Goal: Task Accomplishment & Management: Use online tool/utility

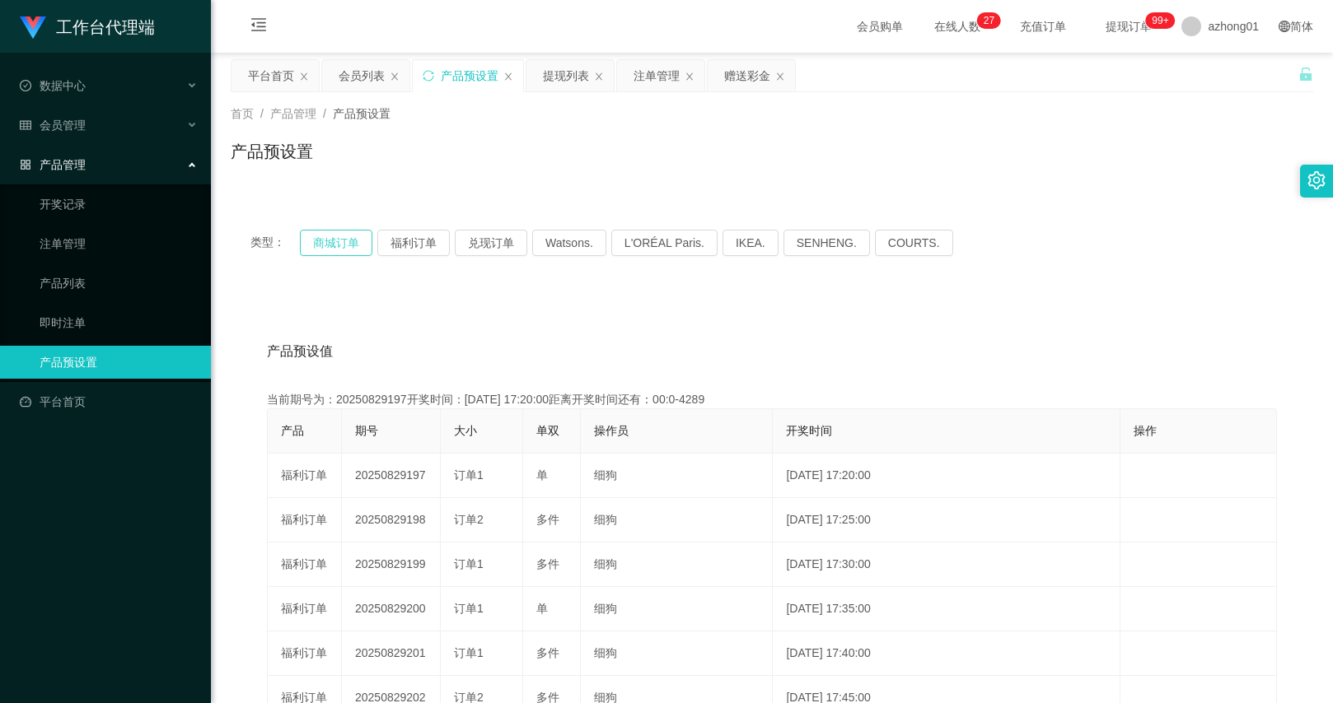
click at [343, 249] on button "商城订单" at bounding box center [336, 243] width 72 height 26
click at [744, 74] on div "赠送彩金" at bounding box center [747, 75] width 46 height 31
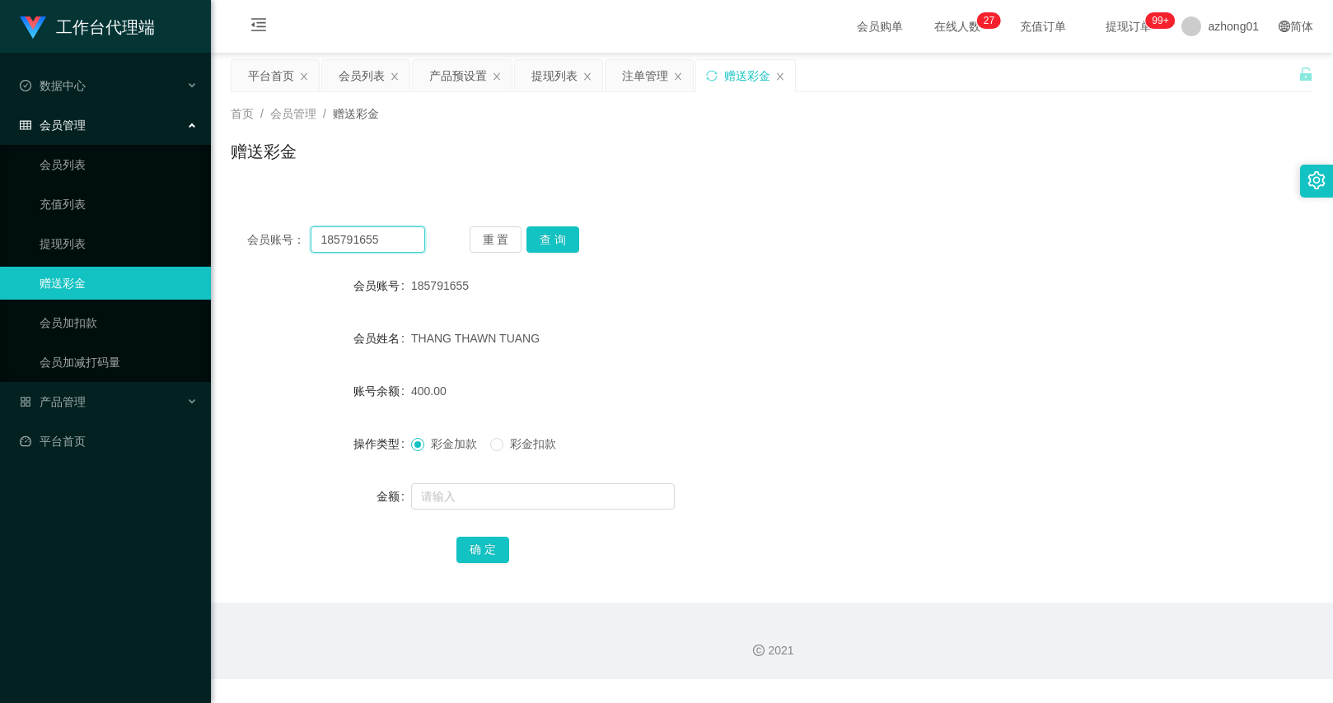
click at [413, 241] on input "185791655" at bounding box center [368, 240] width 114 height 26
paste input "text"
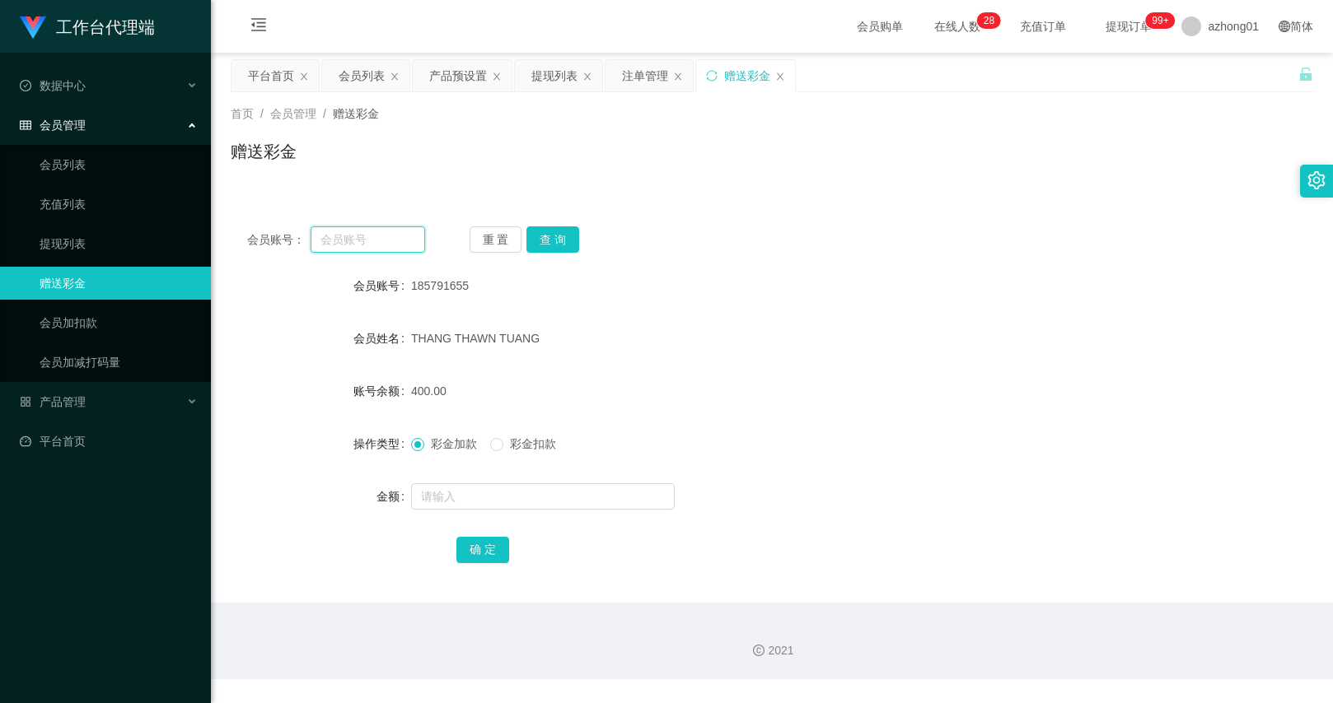
click at [410, 230] on input "text" at bounding box center [368, 240] width 114 height 26
click at [1321, 283] on main "关闭左侧 关闭右侧 关闭其它 刷新页面 平台首页 会员列表 产品预设置 提现列表 注单管理 赠送彩金 首页 / 会员管理 / 赠送彩金 / 赠送彩金 会员账号…" at bounding box center [772, 328] width 1122 height 550
click at [385, 237] on input "text" at bounding box center [368, 240] width 114 height 26
paste input "ANS0N2025"
click at [540, 233] on button "查 询" at bounding box center [552, 240] width 53 height 26
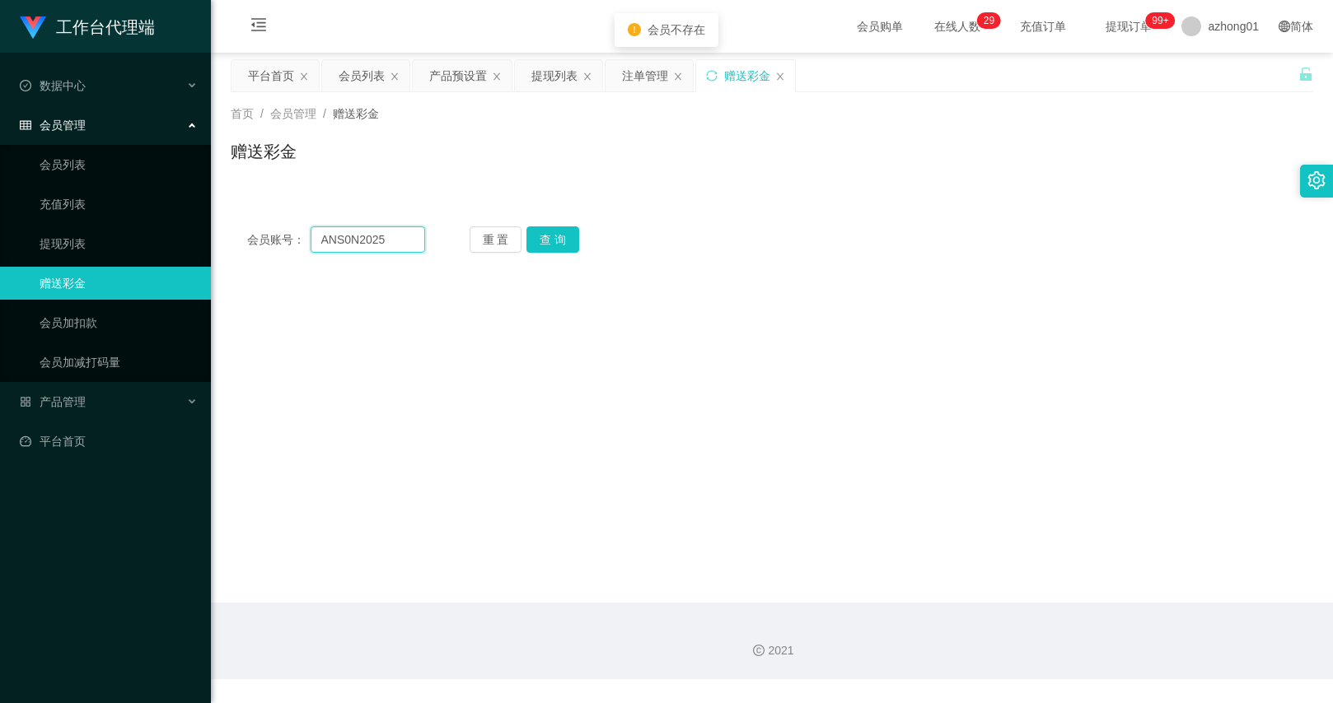
click at [401, 242] on input "ANS0N2025" at bounding box center [368, 240] width 114 height 26
click at [335, 244] on input "ANS0N2025" at bounding box center [368, 240] width 114 height 26
drag, startPoint x: 324, startPoint y: 244, endPoint x: 314, endPoint y: 244, distance: 9.9
click at [314, 244] on input "ANS0N2025" at bounding box center [368, 240] width 114 height 26
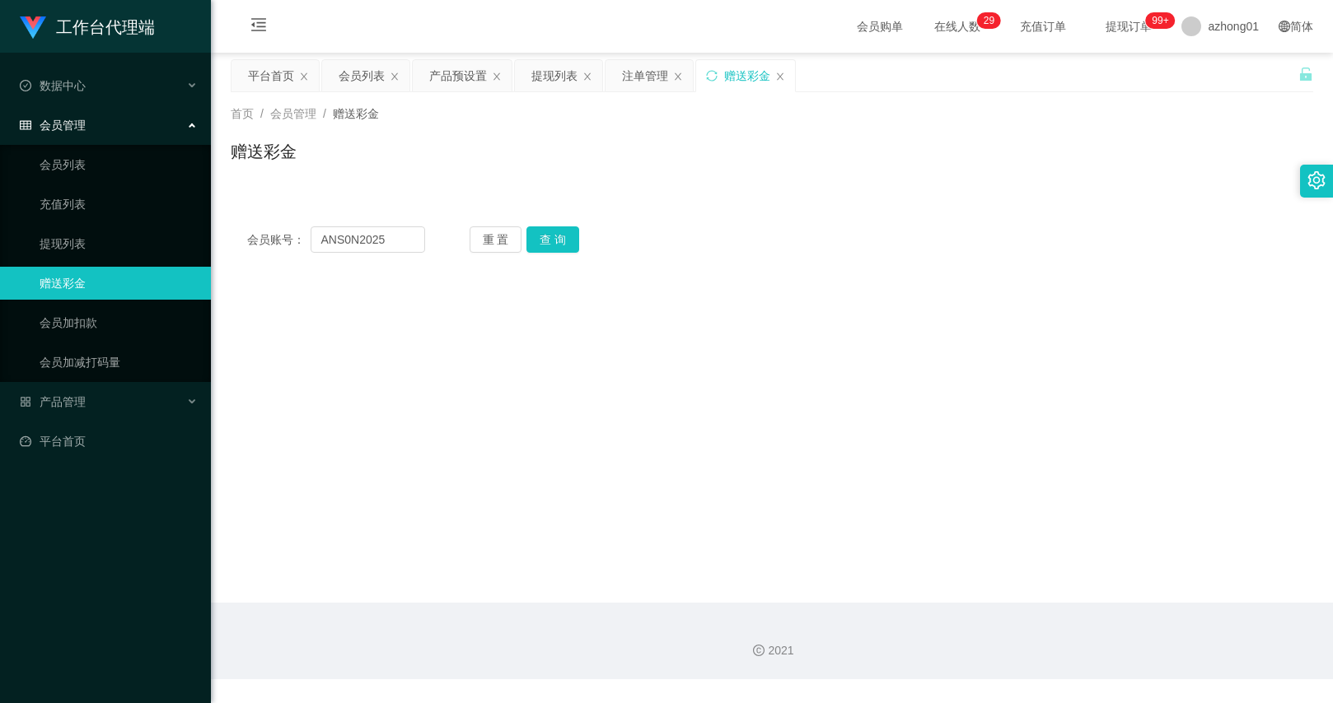
click at [426, 292] on main "关闭左侧 关闭右侧 关闭其它 刷新页面 平台首页 会员列表 产品预设置 提现列表 注单管理 赠送彩金 首页 / 会员管理 / 赠送彩金 / 赠送彩金 会员账号…" at bounding box center [772, 328] width 1122 height 550
click at [357, 242] on input "ANS0N2025" at bounding box center [368, 240] width 114 height 26
click at [427, 278] on main "关闭左侧 关闭右侧 关闭其它 刷新页面 平台首页 会员列表 产品预设置 提现列表 注单管理 赠送彩金 首页 / 会员管理 / 赠送彩金 / 赠送彩金 会员账号…" at bounding box center [772, 328] width 1122 height 550
click at [549, 234] on button "查 询" at bounding box center [552, 240] width 53 height 26
click at [549, 234] on div "重 置 查 询" at bounding box center [558, 240] width 178 height 26
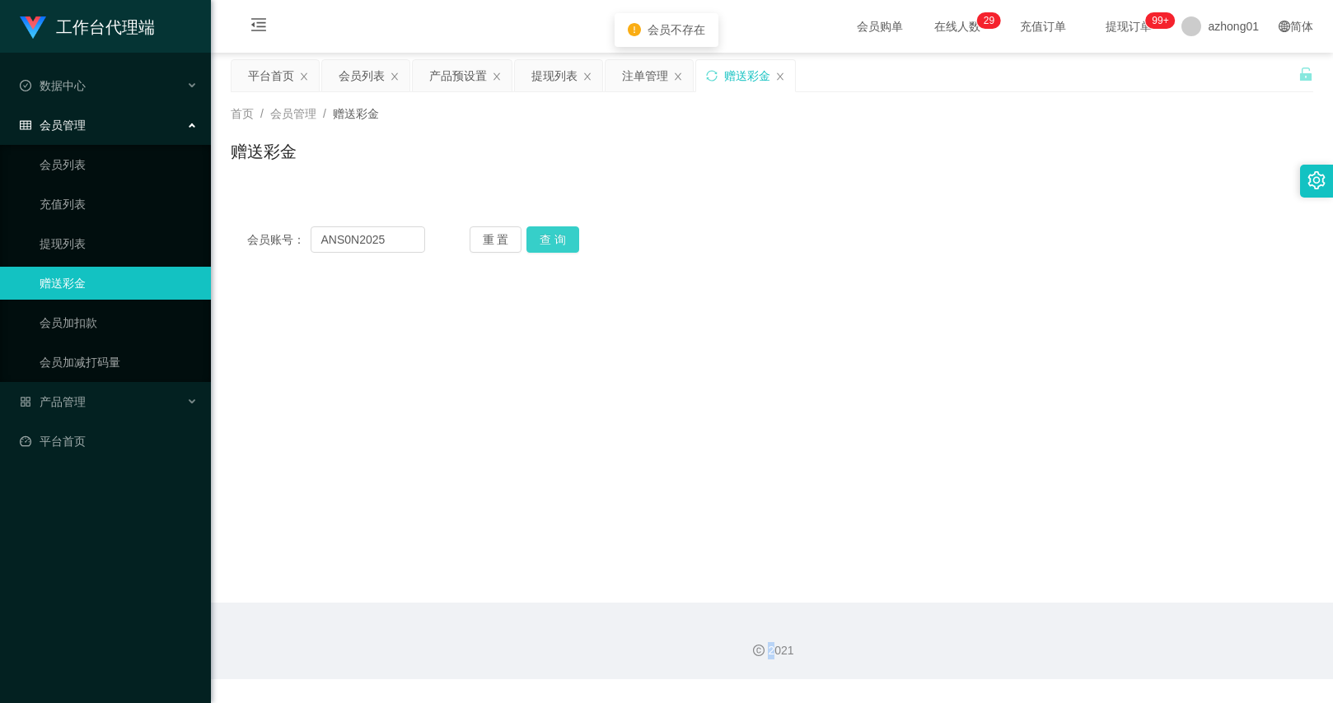
click at [549, 234] on button "查 询" at bounding box center [552, 240] width 53 height 26
click at [397, 236] on input "ANS0N2025" at bounding box center [368, 240] width 114 height 26
paste input "alexlks0601"
type input "alexlks0601"
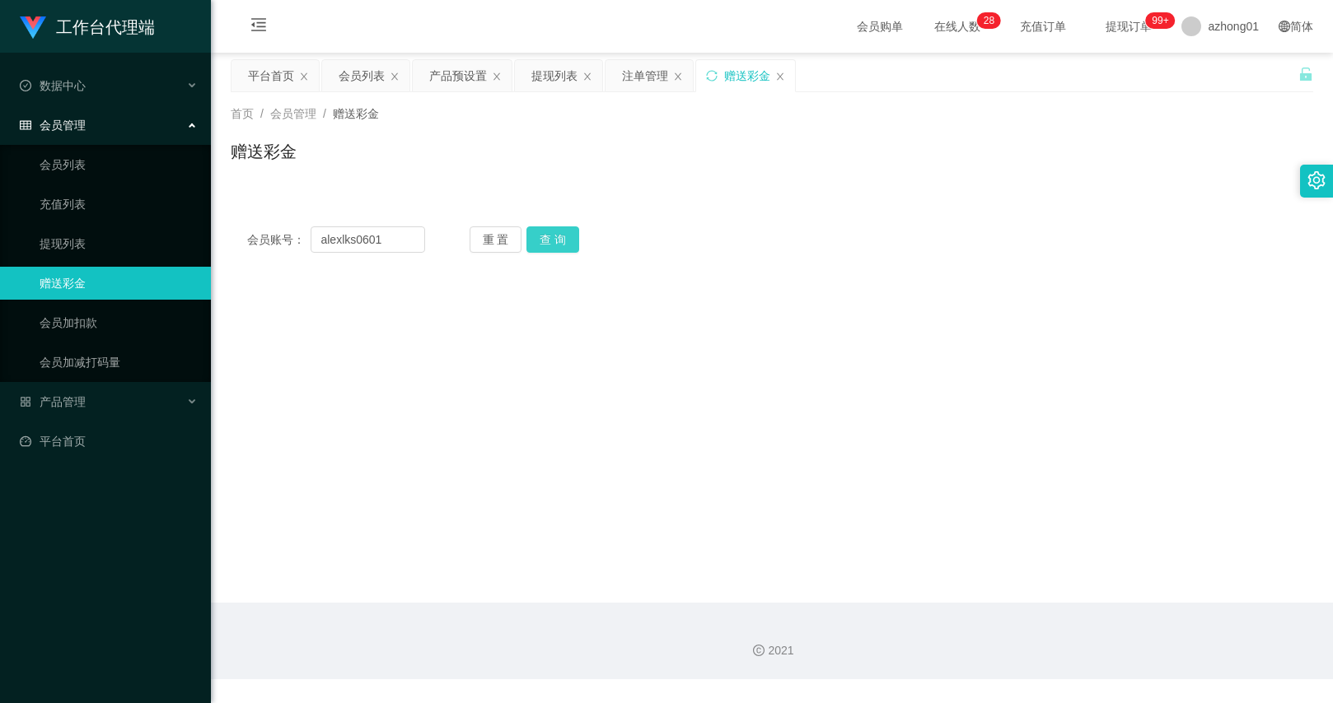
click at [535, 242] on button "查 询" at bounding box center [552, 240] width 53 height 26
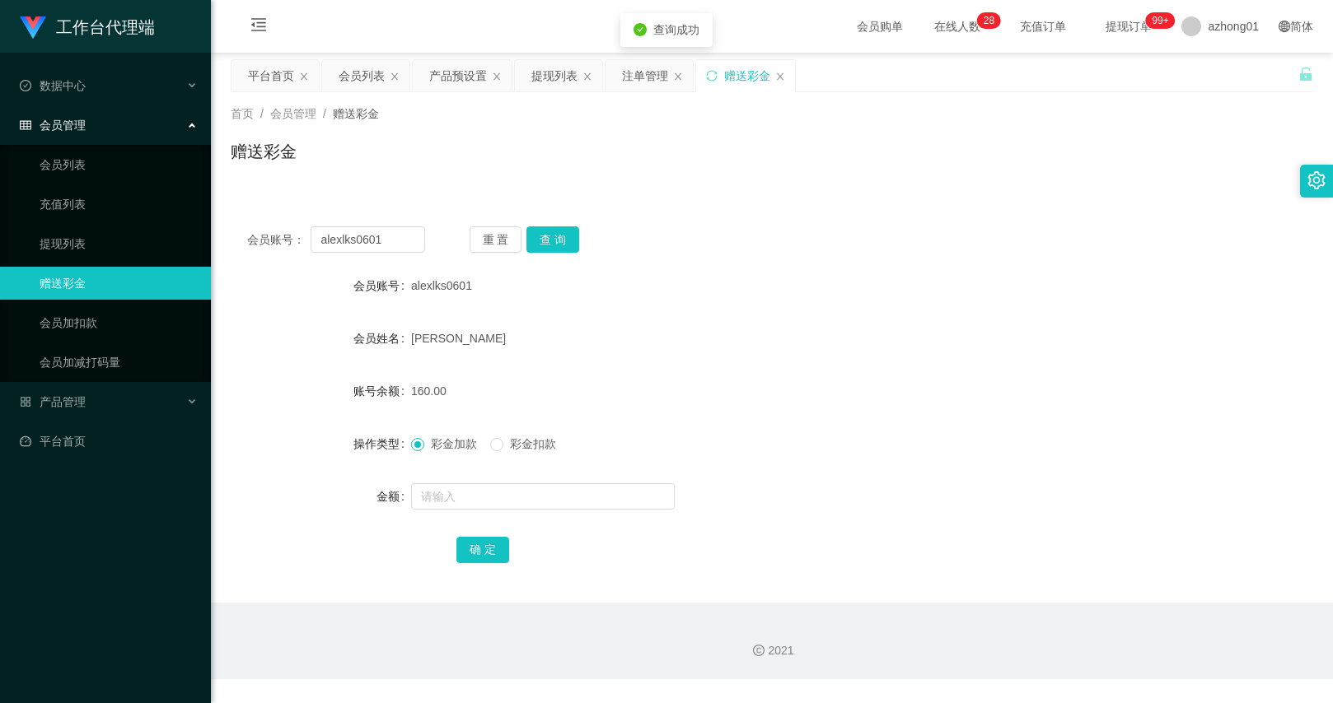
click at [508, 449] on span "彩金扣款" at bounding box center [532, 443] width 59 height 13
click at [495, 490] on input "text" at bounding box center [543, 496] width 264 height 26
type input "30"
click at [486, 548] on button "确 定" at bounding box center [482, 550] width 53 height 26
click at [383, 241] on input "alexlks0601" at bounding box center [368, 240] width 114 height 26
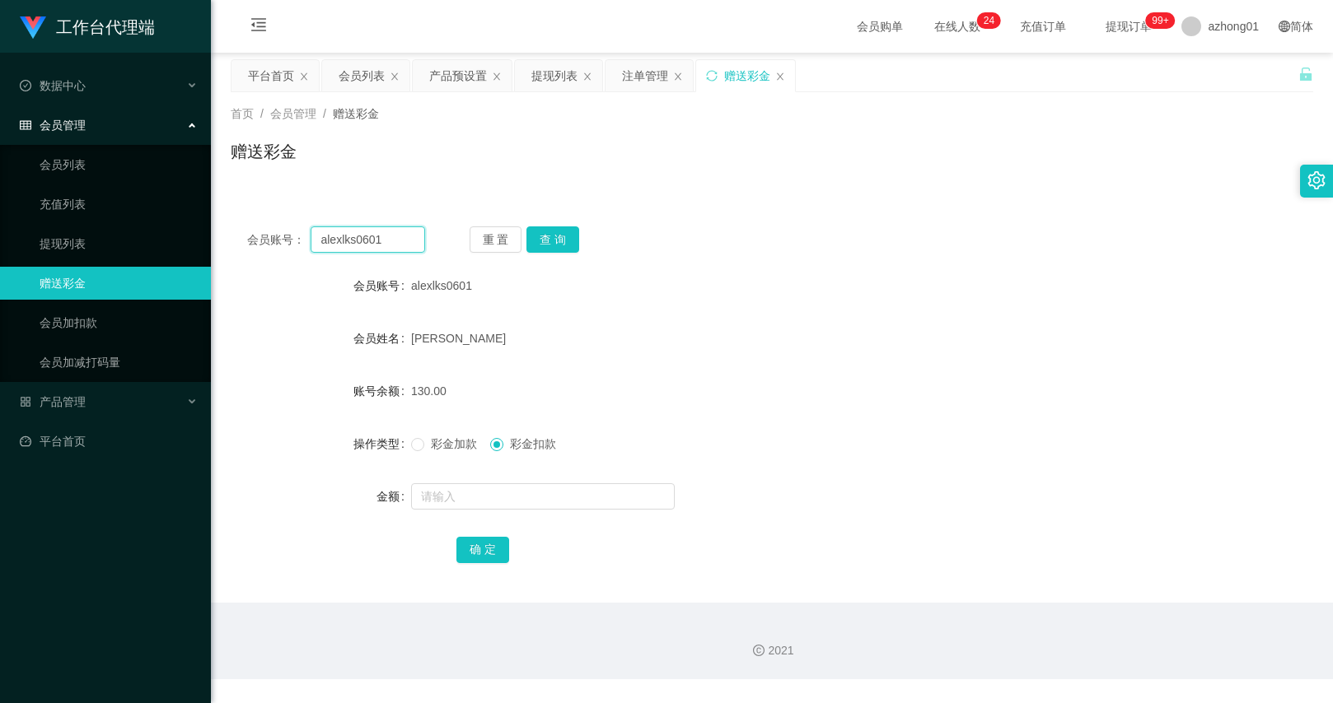
click at [383, 241] on input "alexlks0601" at bounding box center [368, 240] width 114 height 26
paste input "Justinllw"
type input "Justinllw"
click at [566, 246] on button "查 询" at bounding box center [552, 240] width 53 height 26
click at [453, 500] on input "text" at bounding box center [543, 496] width 264 height 26
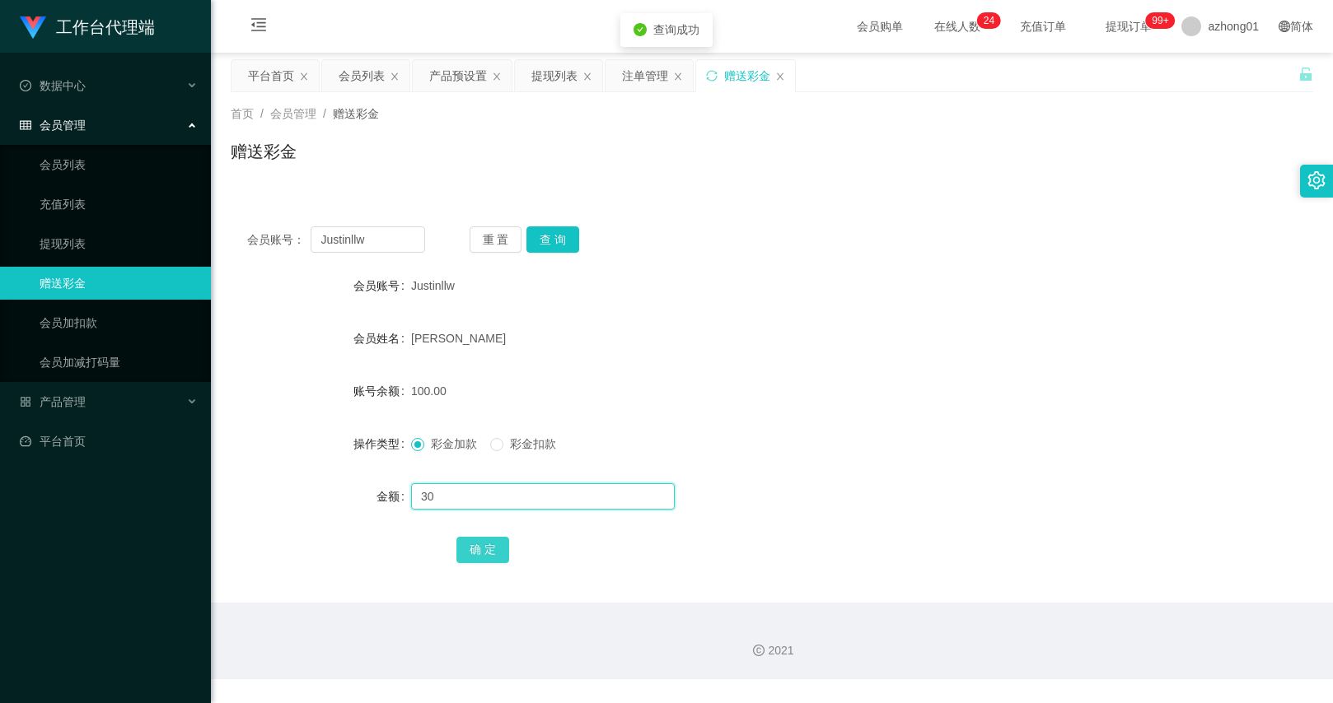
type input "30"
click at [485, 554] on button "确 定" at bounding box center [482, 550] width 53 height 26
